Goal: Task Accomplishment & Management: Manage account settings

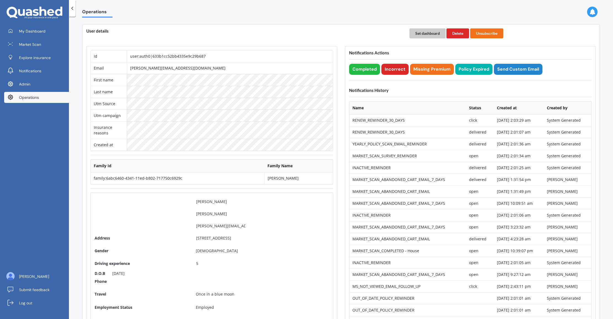
click at [429, 35] on button "Set dashboard" at bounding box center [428, 33] width 36 height 10
click at [39, 35] on link "My Dashboard" at bounding box center [36, 31] width 65 height 11
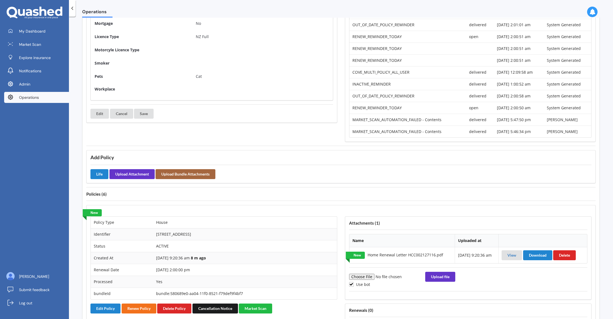
scroll to position [354, 0]
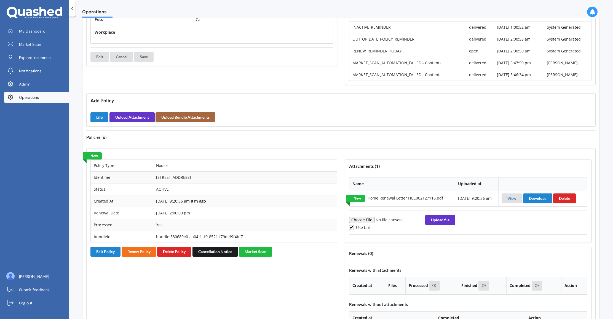
click at [325, 176] on td "11A Kohekohe Rd, Waikanae 5036" at bounding box center [245, 177] width 184 height 12
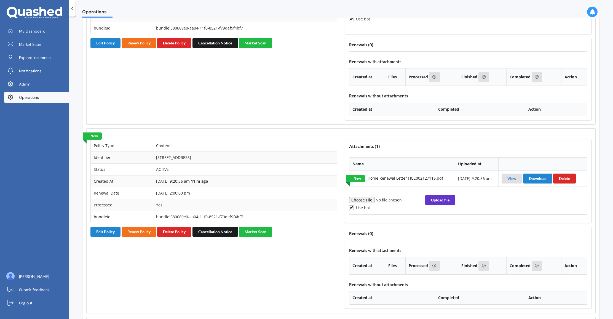
scroll to position [487, 0]
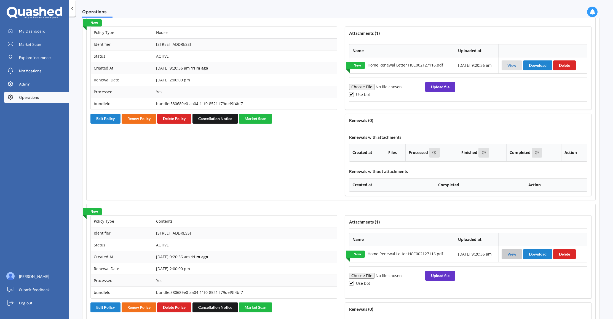
click at [512, 255] on link "View" at bounding box center [511, 254] width 9 height 5
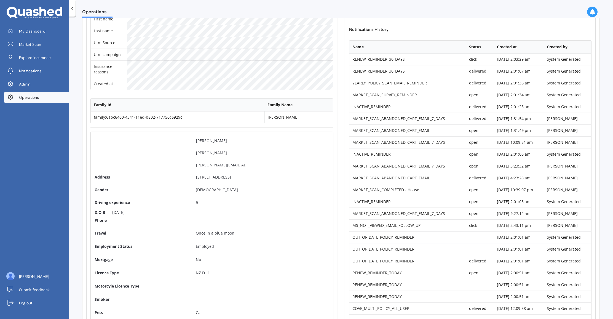
scroll to position [7, 0]
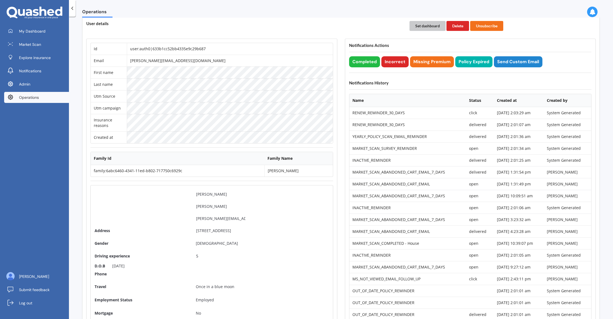
drag, startPoint x: 424, startPoint y: 24, endPoint x: 127, endPoint y: 25, distance: 297.3
click at [423, 24] on button "Set dashboard" at bounding box center [428, 26] width 36 height 10
click at [15, 29] on link "My Dashboard" at bounding box center [36, 31] width 65 height 11
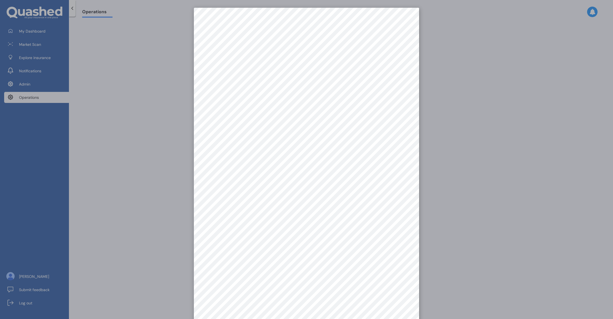
click at [471, 189] on div at bounding box center [306, 159] width 613 height 319
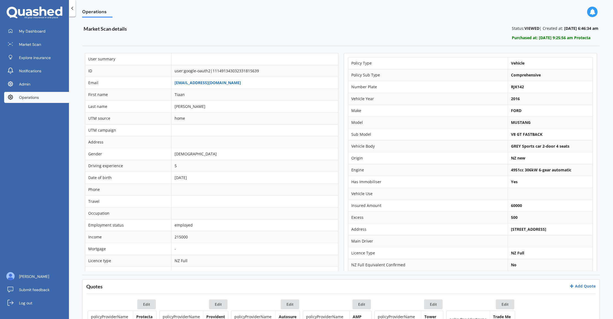
click at [194, 82] on link "[EMAIL_ADDRESS][DOMAIN_NAME]" at bounding box center [208, 82] width 66 height 5
click at [197, 83] on link "[EMAIL_ADDRESS][DOMAIN_NAME]" at bounding box center [208, 82] width 66 height 5
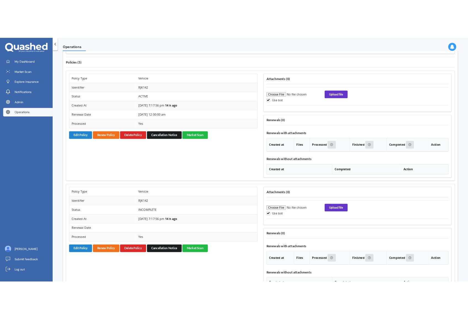
scroll to position [731, 0]
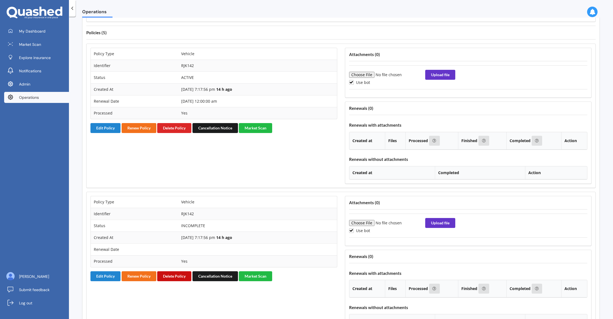
click at [178, 277] on button "Delete Policy" at bounding box center [174, 276] width 34 height 10
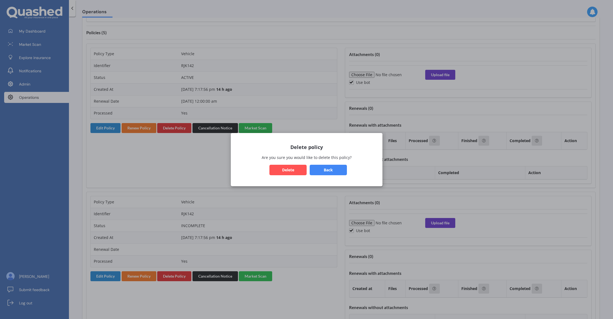
click at [293, 170] on button "Delete" at bounding box center [287, 169] width 37 height 10
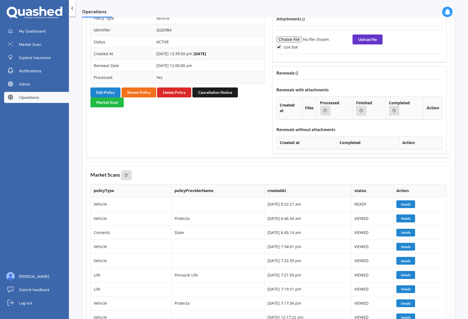
scroll to position [1827, 0]
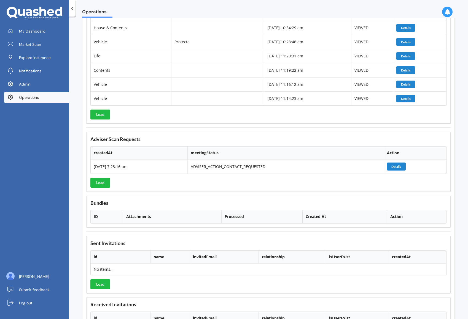
scroll to position [2288, 0]
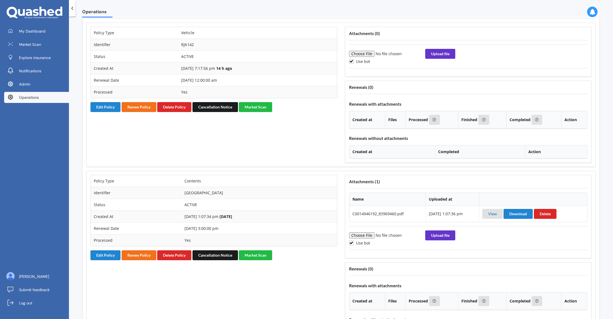
scroll to position [721, 0]
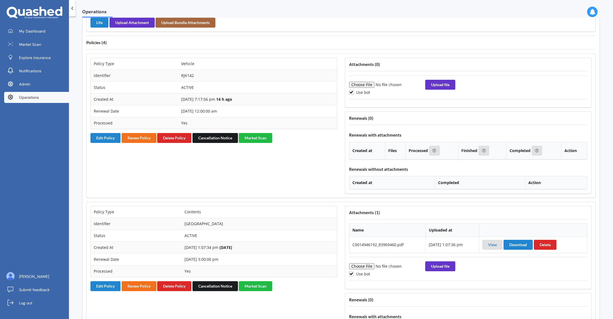
click at [111, 144] on div "Policy Type Vehicle Identifier RJK142 Status ACTIVE Created At 15-10-2025, 7:17…" at bounding box center [214, 126] width 255 height 144
click at [108, 139] on button "Edit Policy" at bounding box center [105, 138] width 30 height 10
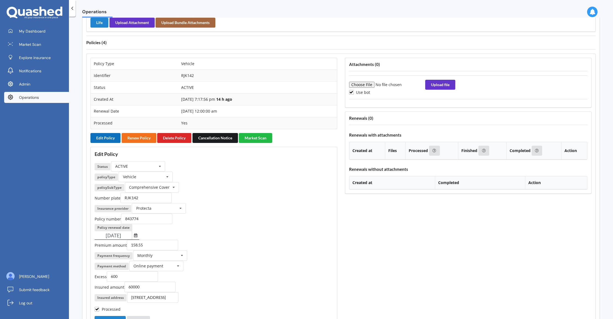
scroll to position [747, 0]
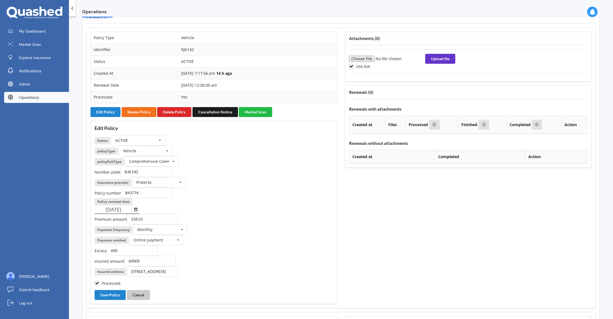
drag, startPoint x: 147, startPoint y: 296, endPoint x: 214, endPoint y: 279, distance: 69.2
click at [147, 296] on button "Cancel" at bounding box center [138, 295] width 23 height 10
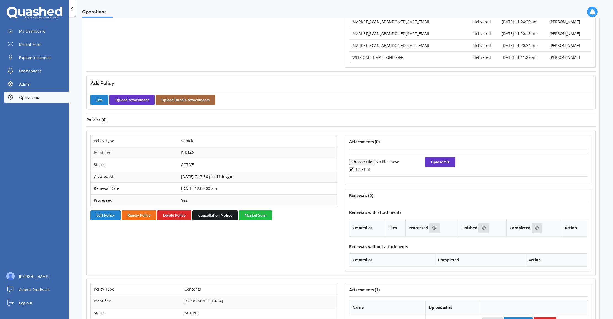
scroll to position [618, 0]
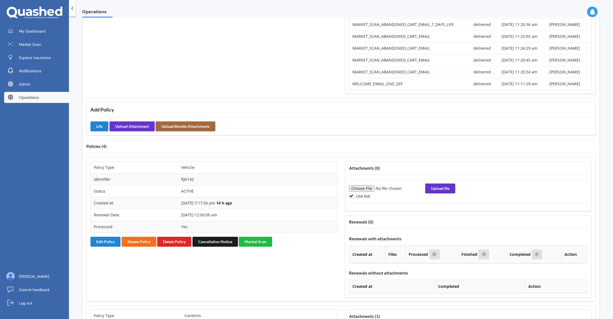
click at [354, 196] on label "Use bot" at bounding box center [359, 196] width 21 height 5
checkbox input "false"
click at [363, 189] on input "file" at bounding box center [386, 188] width 75 height 6
type input "C:\fakepath\APMV843774.pdf"
click at [440, 186] on button "Upload file" at bounding box center [440, 188] width 30 height 10
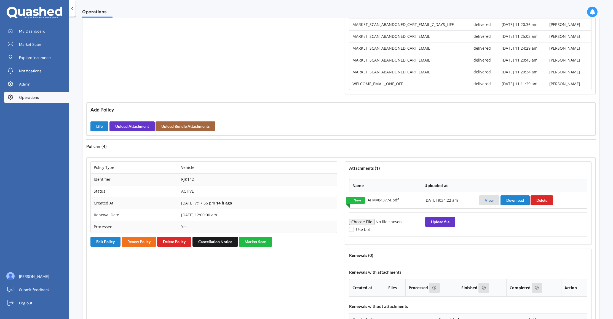
click at [300, 263] on div "Policy Type Vehicle Identifier RJK142 Status ACTIVE Created At 15-10-2025, 7:17…" at bounding box center [214, 245] width 255 height 177
